Goal: Task Accomplishment & Management: Manage account settings

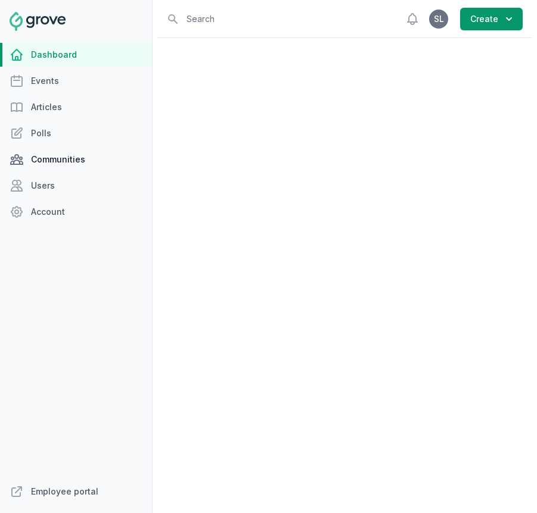
click at [83, 160] on link "Communities" at bounding box center [76, 160] width 152 height 24
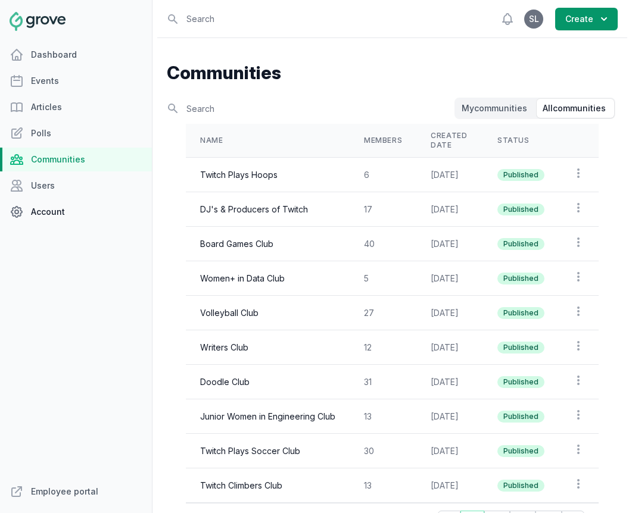
click at [61, 205] on link "Account" at bounding box center [76, 212] width 152 height 24
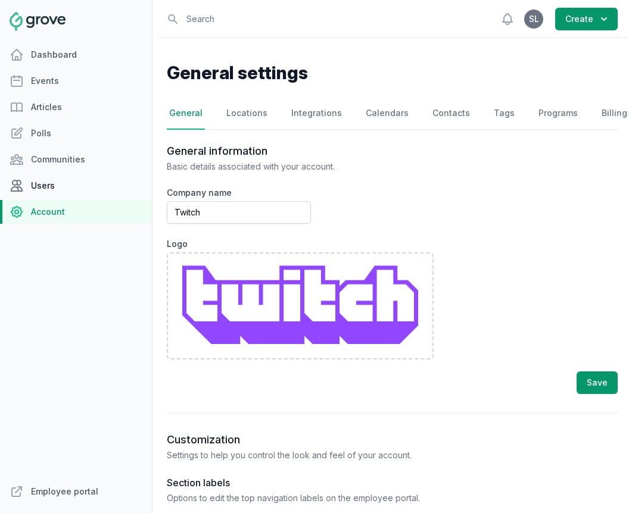
click at [55, 189] on link "Users" at bounding box center [76, 186] width 152 height 24
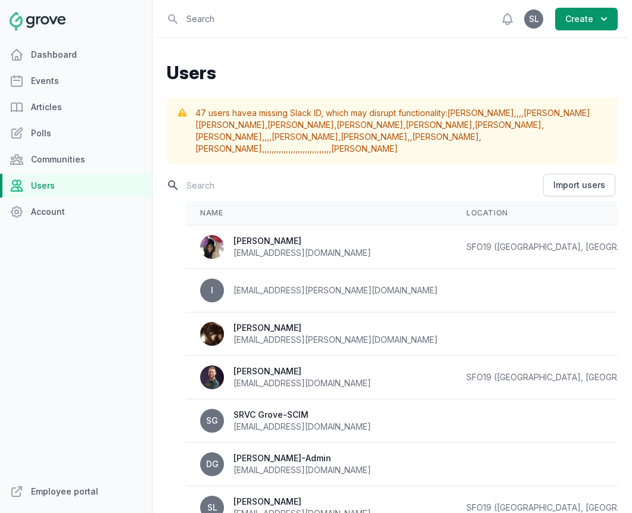
click at [210, 175] on input "text" at bounding box center [354, 185] width 374 height 21
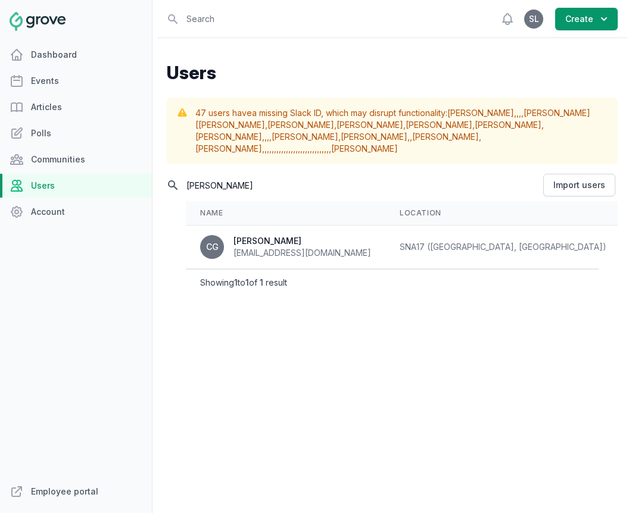
scroll to position [0, 66]
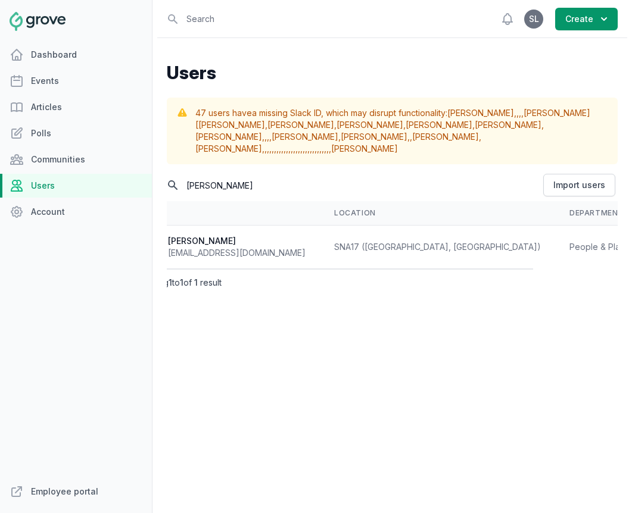
type input "[PERSON_NAME]"
select select "People & Places"
select select "177"
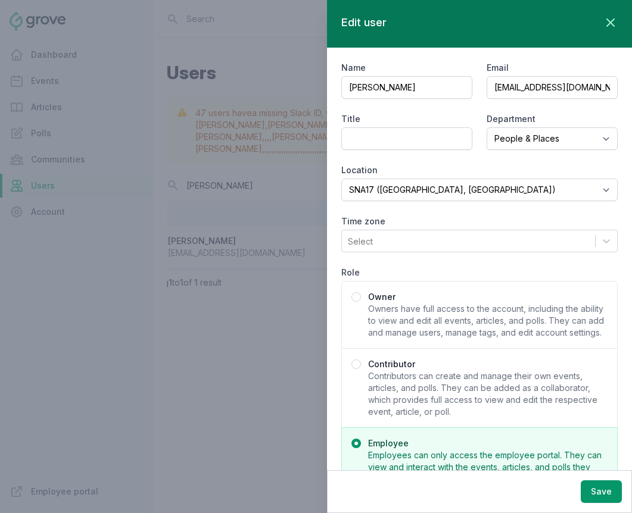
click at [431, 388] on span "Contributors can create and manage their own events, articles, and polls. They …" at bounding box center [487, 394] width 239 height 48
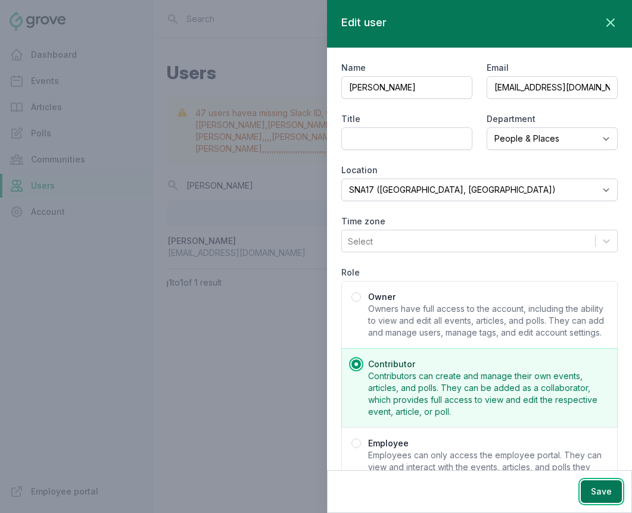
click at [431, 492] on button "Save" at bounding box center [601, 492] width 41 height 23
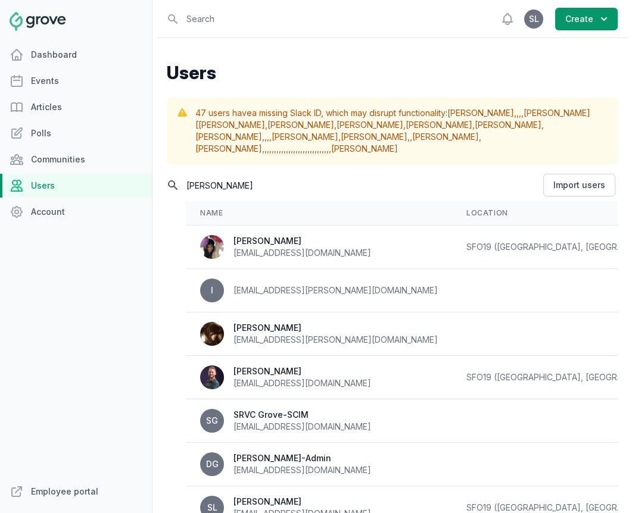
click at [210, 175] on input "[PERSON_NAME]" at bounding box center [354, 185] width 374 height 21
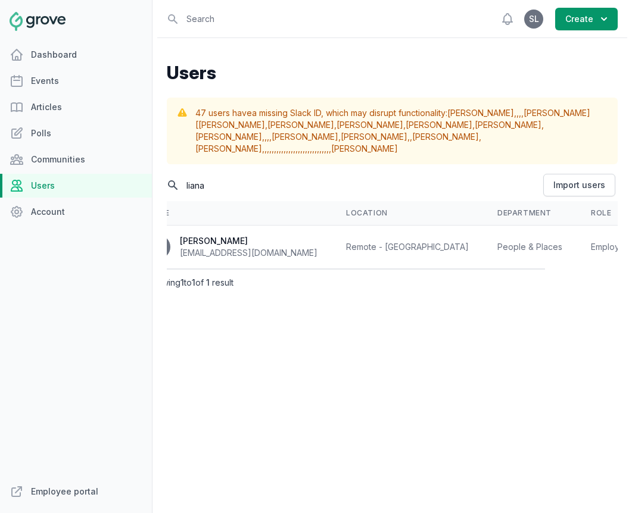
scroll to position [0, 66]
type input "liana"
select select "People & Places"
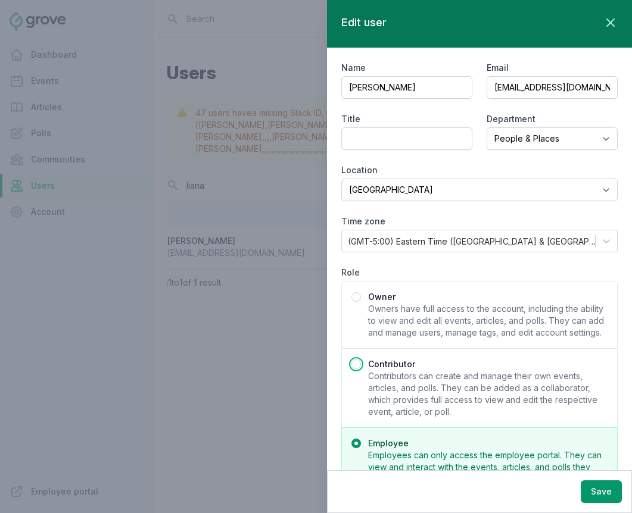
click at [409, 385] on span "Contributors can create and manage their own events, articles, and polls. They …" at bounding box center [487, 394] width 239 height 48
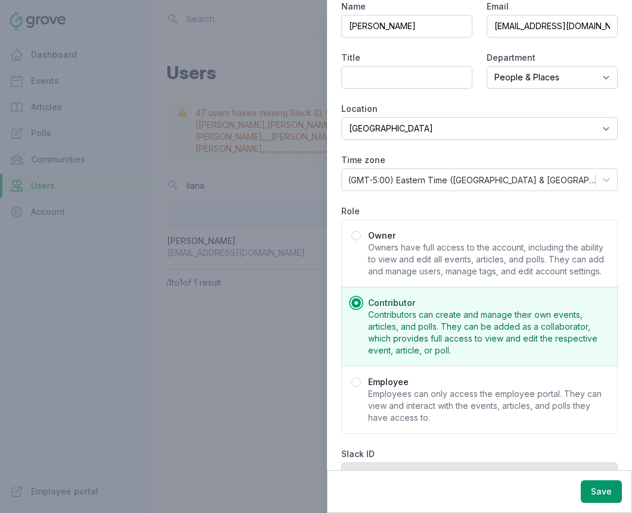
scroll to position [45, 0]
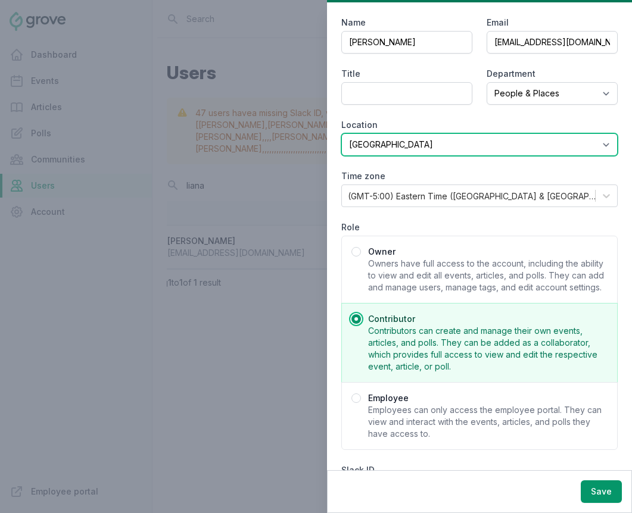
click at [422, 152] on select "Select [GEOGRAPHIC_DATA] Virtual Location ([US_STATE]) Virtual Location ([US_ST…" at bounding box center [479, 144] width 276 height 23
select select "452"
click at [341, 133] on select "Select [GEOGRAPHIC_DATA] Virtual Location ([US_STATE]) Virtual Location ([US_ST…" at bounding box center [479, 144] width 276 height 23
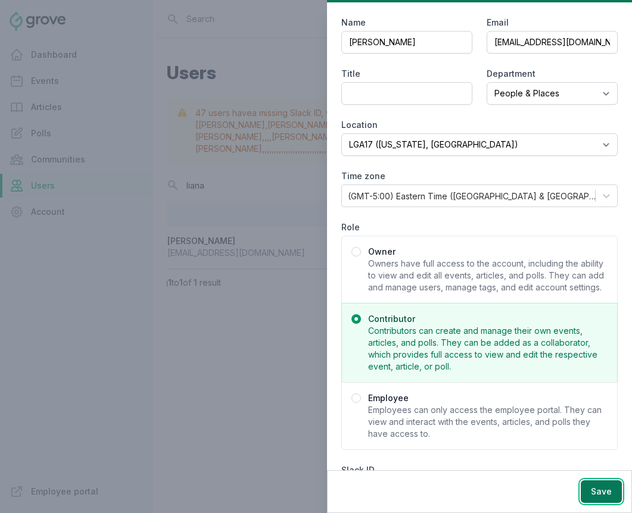
click at [431, 495] on button "Save" at bounding box center [601, 492] width 41 height 23
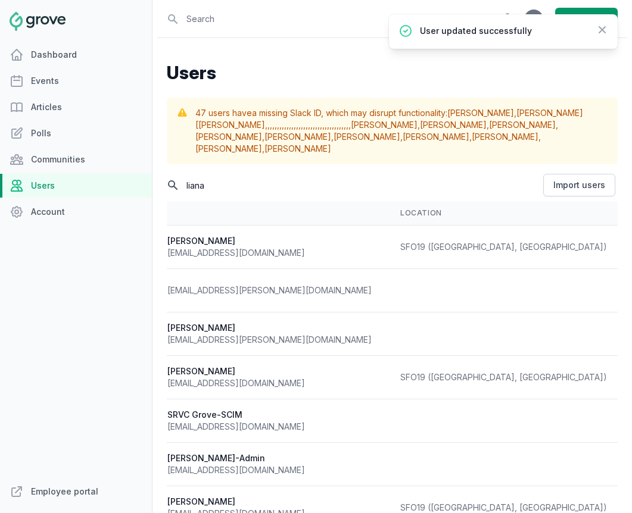
click at [214, 175] on input "liana" at bounding box center [354, 185] width 374 height 21
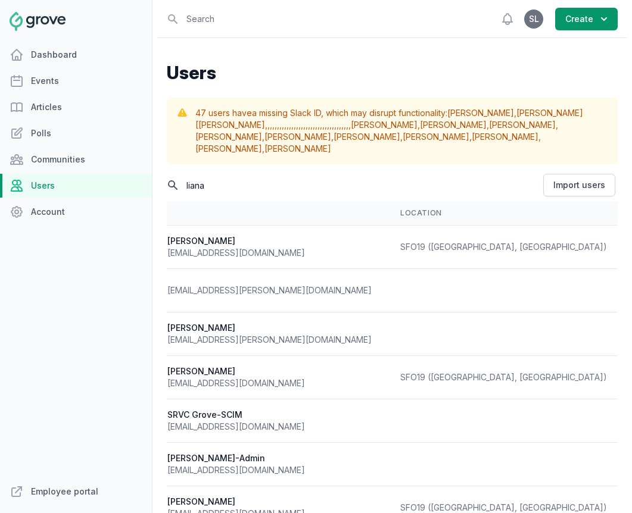
click at [214, 175] on input "liana" at bounding box center [354, 185] width 374 height 21
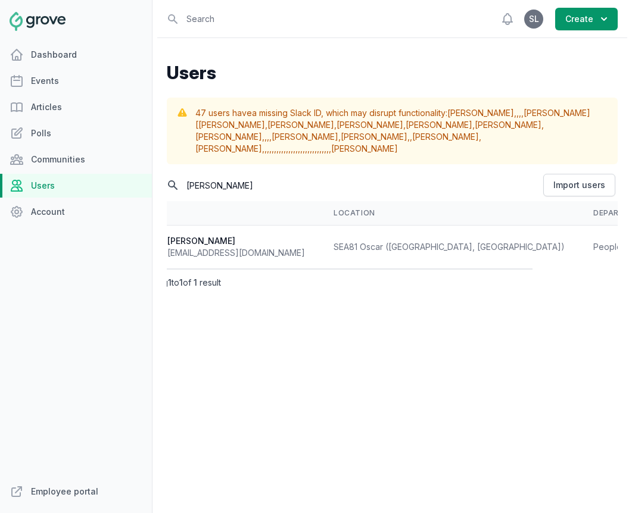
scroll to position [0, 105]
type input "[PERSON_NAME]"
select select "People & Places"
select select "170"
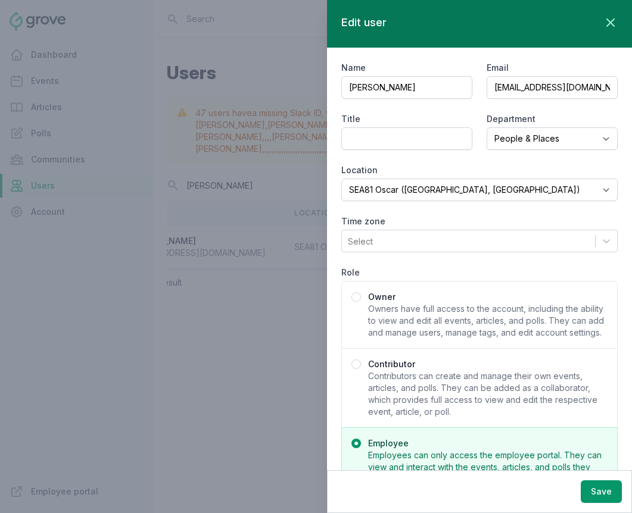
click at [401, 384] on span "Contributors can create and manage their own events, articles, and polls. They …" at bounding box center [487, 394] width 239 height 48
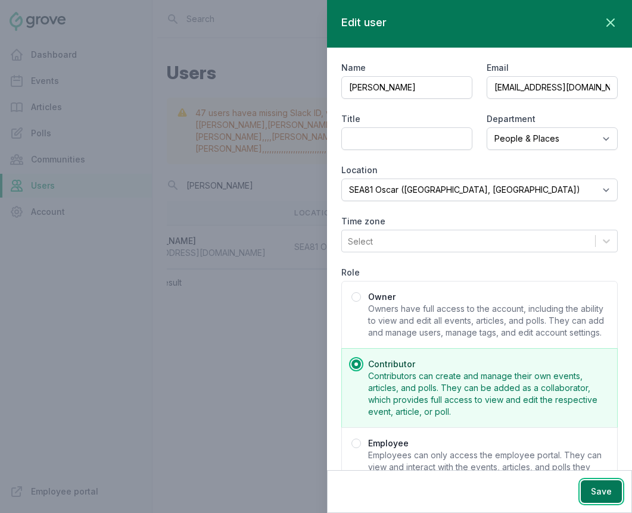
click at [431, 489] on button "Save" at bounding box center [601, 492] width 41 height 23
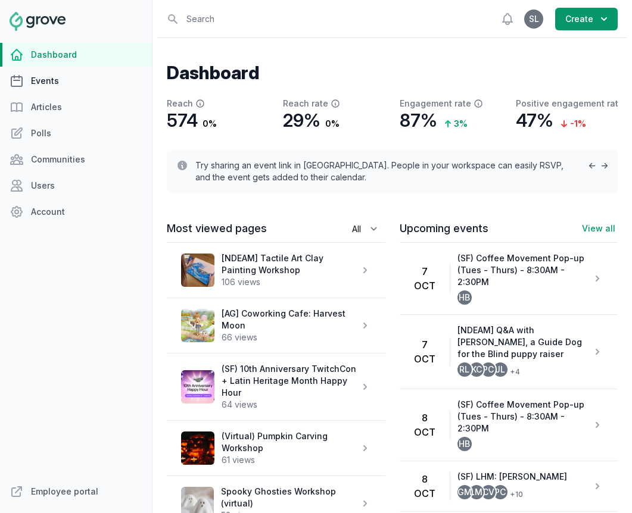
click at [48, 80] on link "Events" at bounding box center [76, 81] width 152 height 24
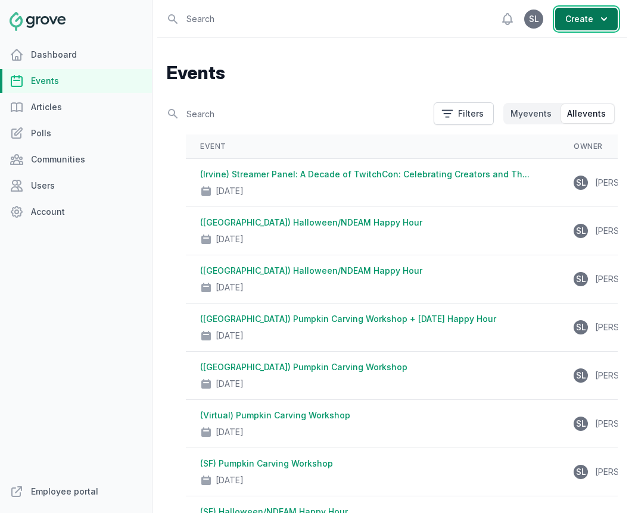
click at [597, 25] on button "Create" at bounding box center [586, 19] width 63 height 23
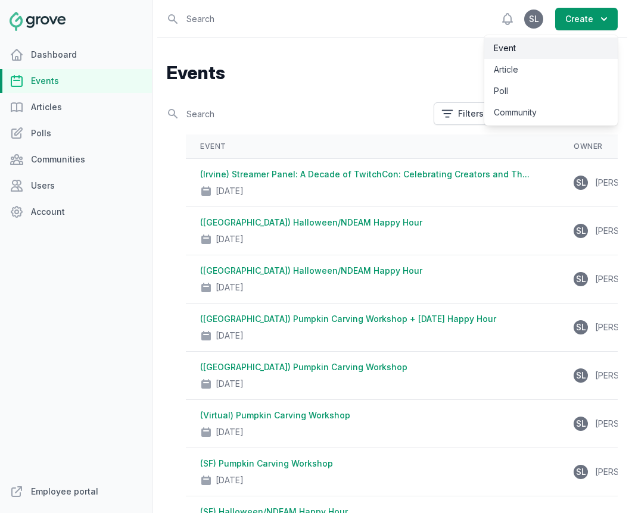
click at [557, 45] on link "Event" at bounding box center [550, 48] width 133 height 21
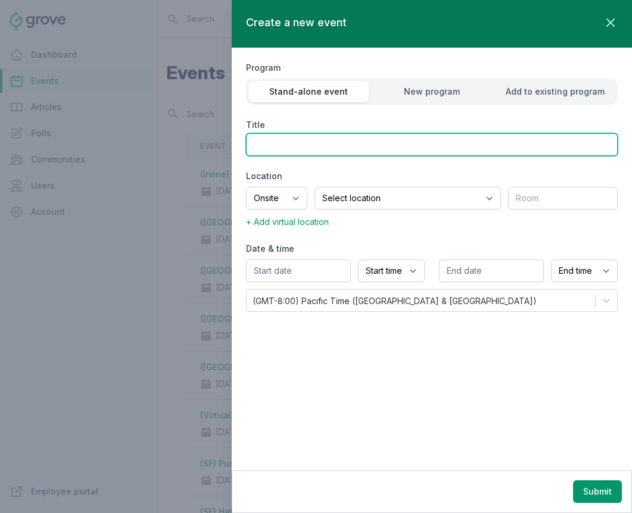
click at [372, 145] on input "Title" at bounding box center [432, 144] width 372 height 23
type input "(SF) W"
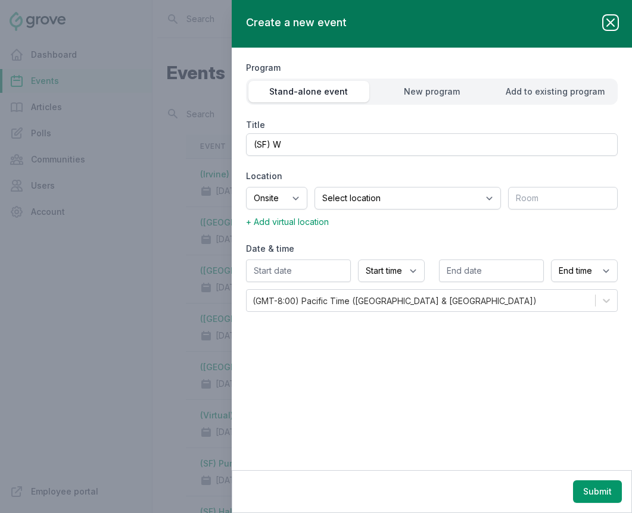
click at [604, 23] on icon "button" at bounding box center [610, 22] width 14 height 14
